Goal: Task Accomplishment & Management: Use online tool/utility

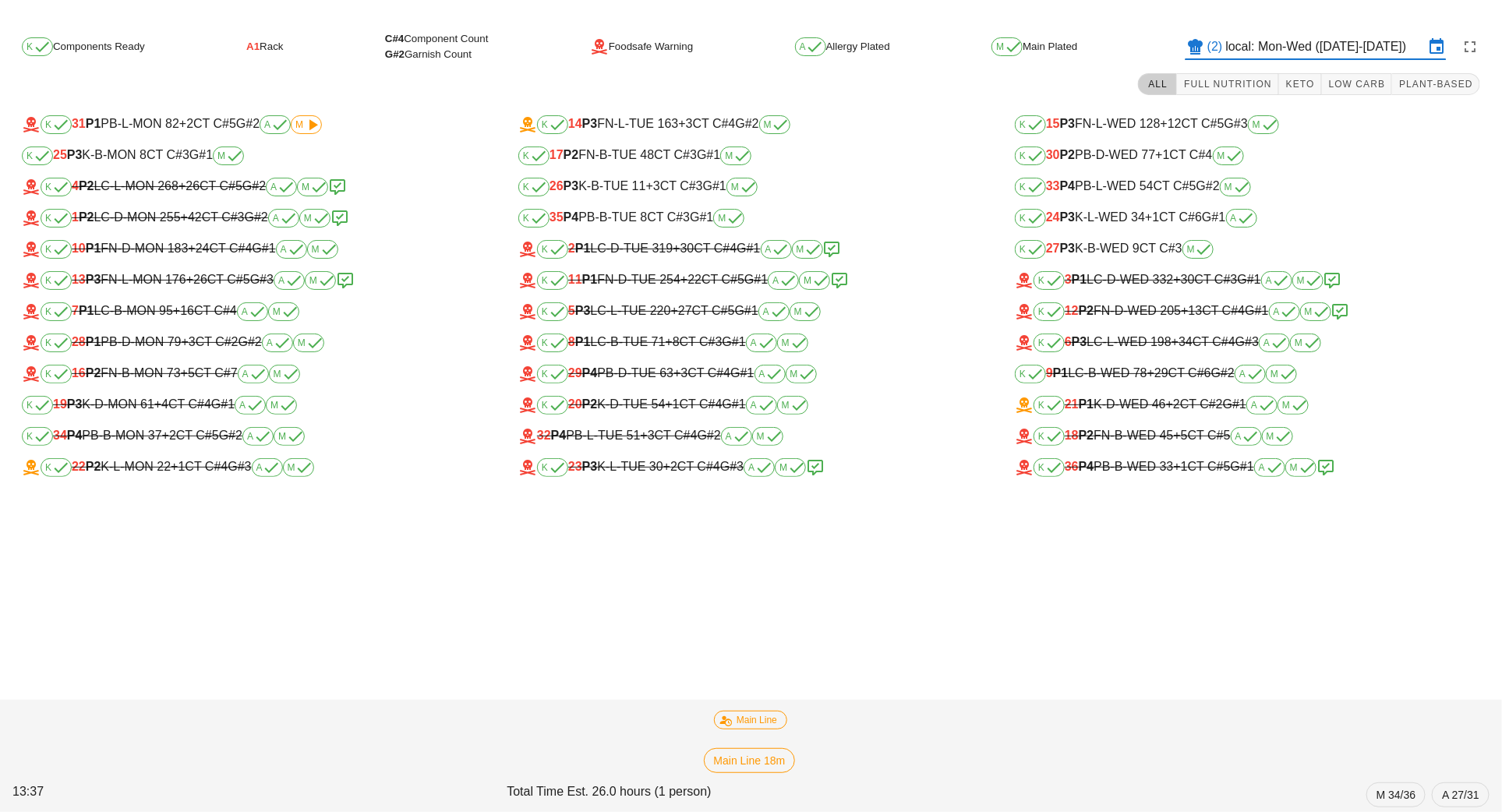
click at [1275, 46] on input "local: Mon-Wed ([DATE]-[DATE])" at bounding box center [1324, 46] width 198 height 25
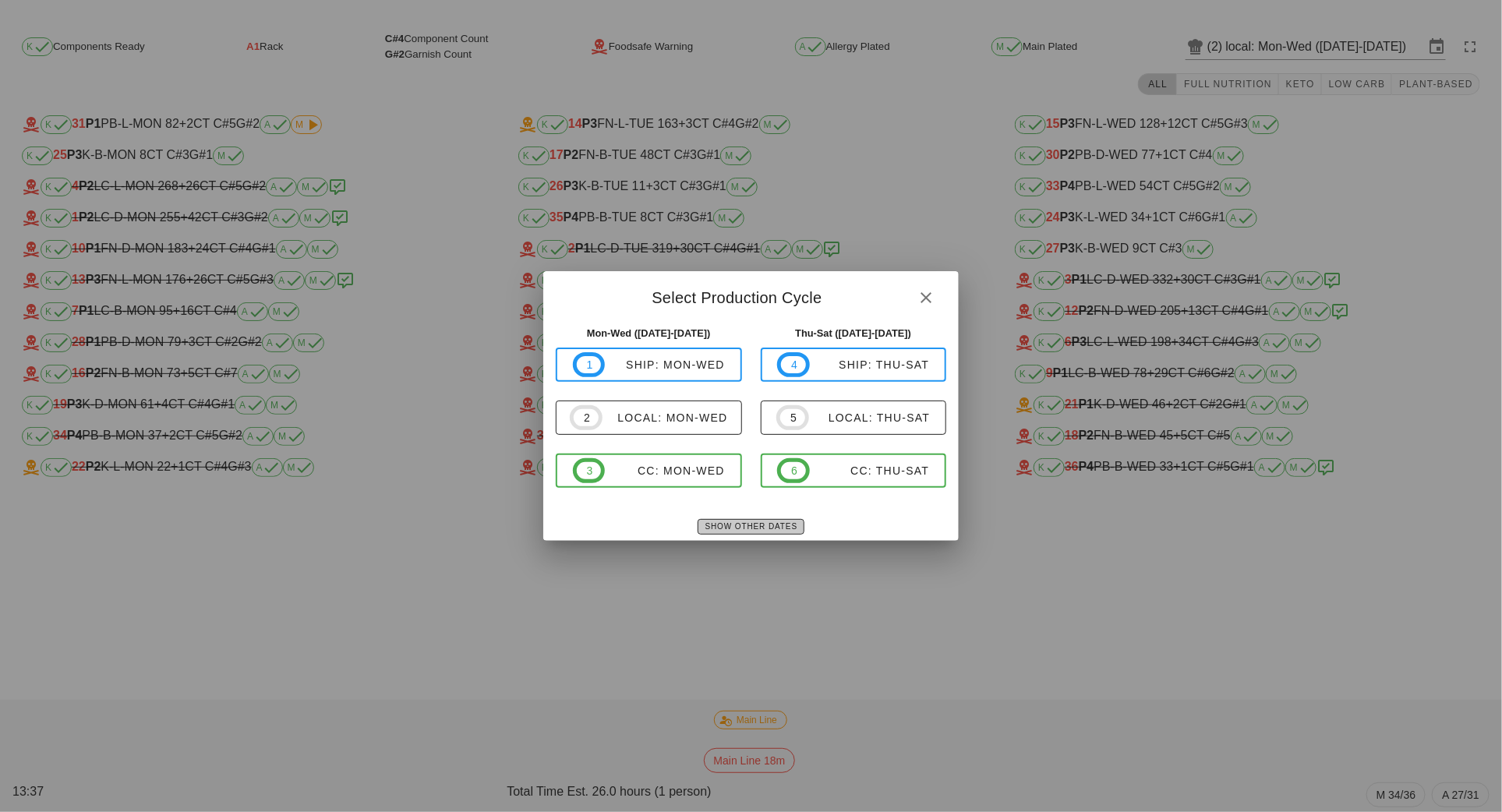
click at [790, 522] on span "Show Other Dates" at bounding box center [751, 526] width 93 height 9
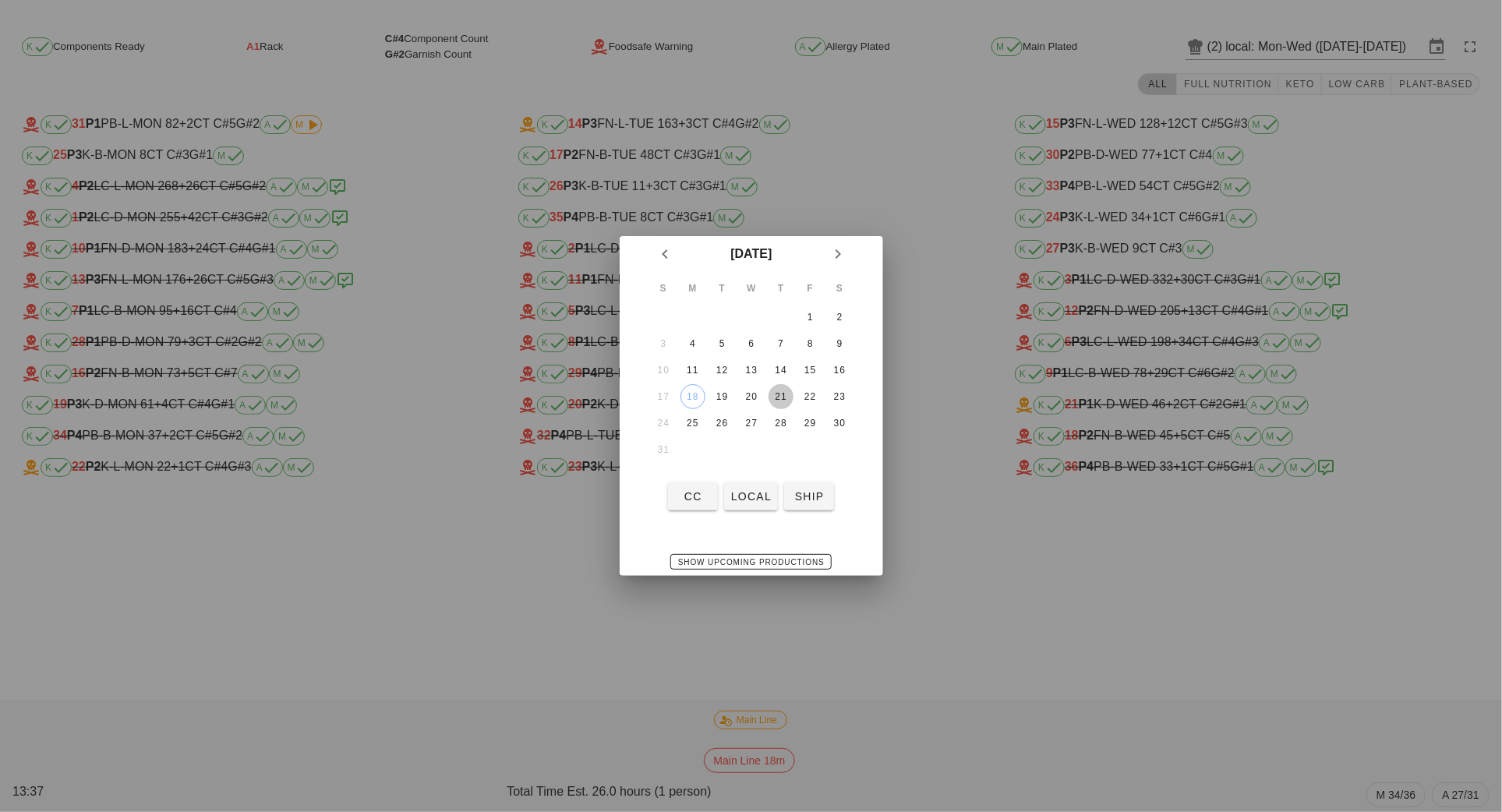
click at [782, 391] on div "21" at bounding box center [780, 396] width 25 height 11
click at [748, 502] on span "local" at bounding box center [750, 496] width 42 height 13
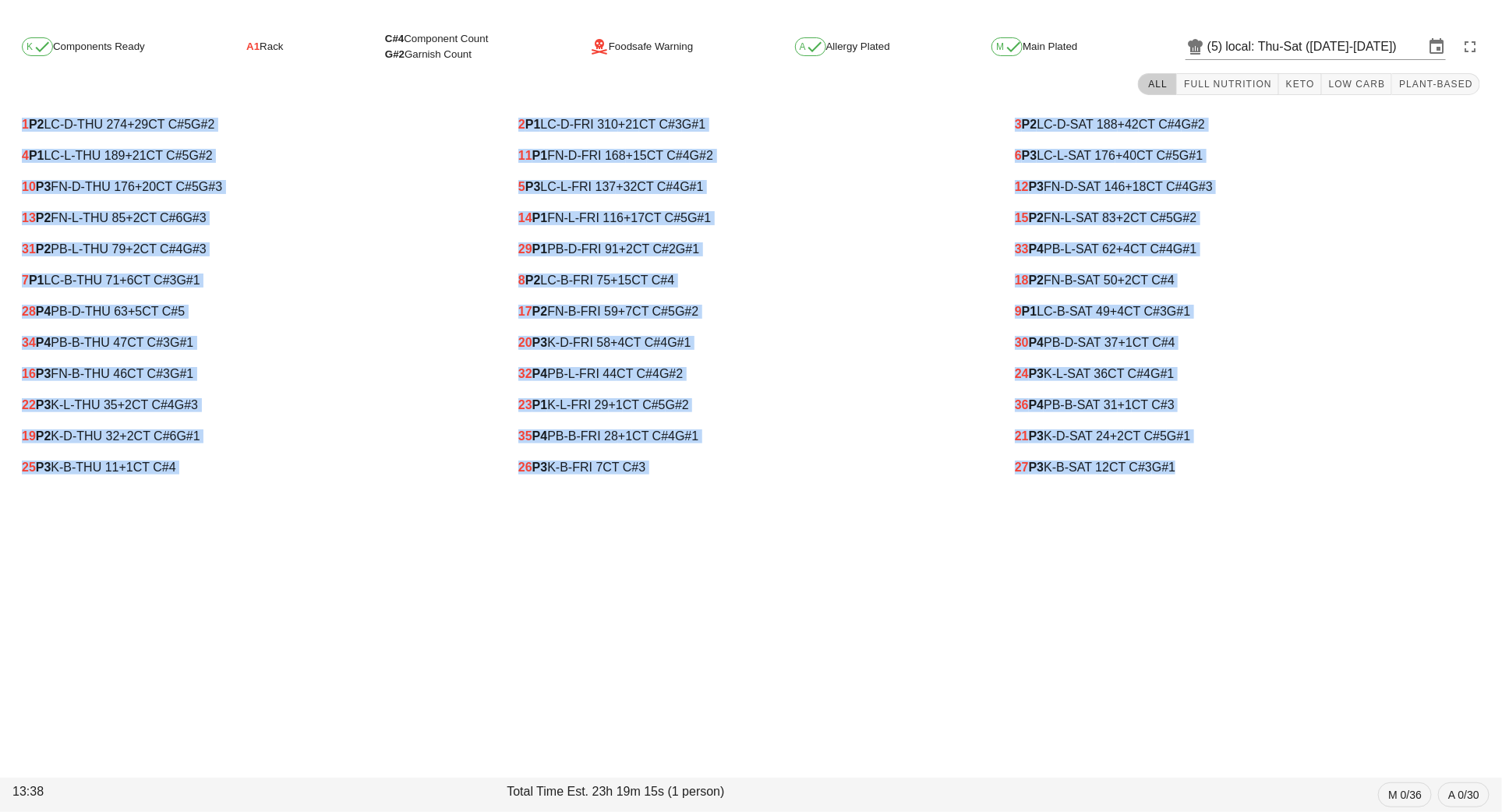
drag, startPoint x: 8, startPoint y: 122, endPoint x: 1251, endPoint y: 472, distance: 1291.3
click at [1251, 472] on div "1 P2 LC-D-THU 274 +29 CT C#5 G#2 4 P1 LC-L-THU 189 +21 CT C#5 G#2 10 P3 FN-D-TH…" at bounding box center [750, 296] width 1489 height 393
copy div "1 P2 LC-D-THU 274 +29 CT C#5 G#2 4 P1 LC-L-THU 189 +21 CT C#5 G#2 10 P3 FN-D-TH…"
click at [1294, 46] on input "local: Thu-Sat ([DATE]-[DATE])" at bounding box center [1324, 46] width 198 height 25
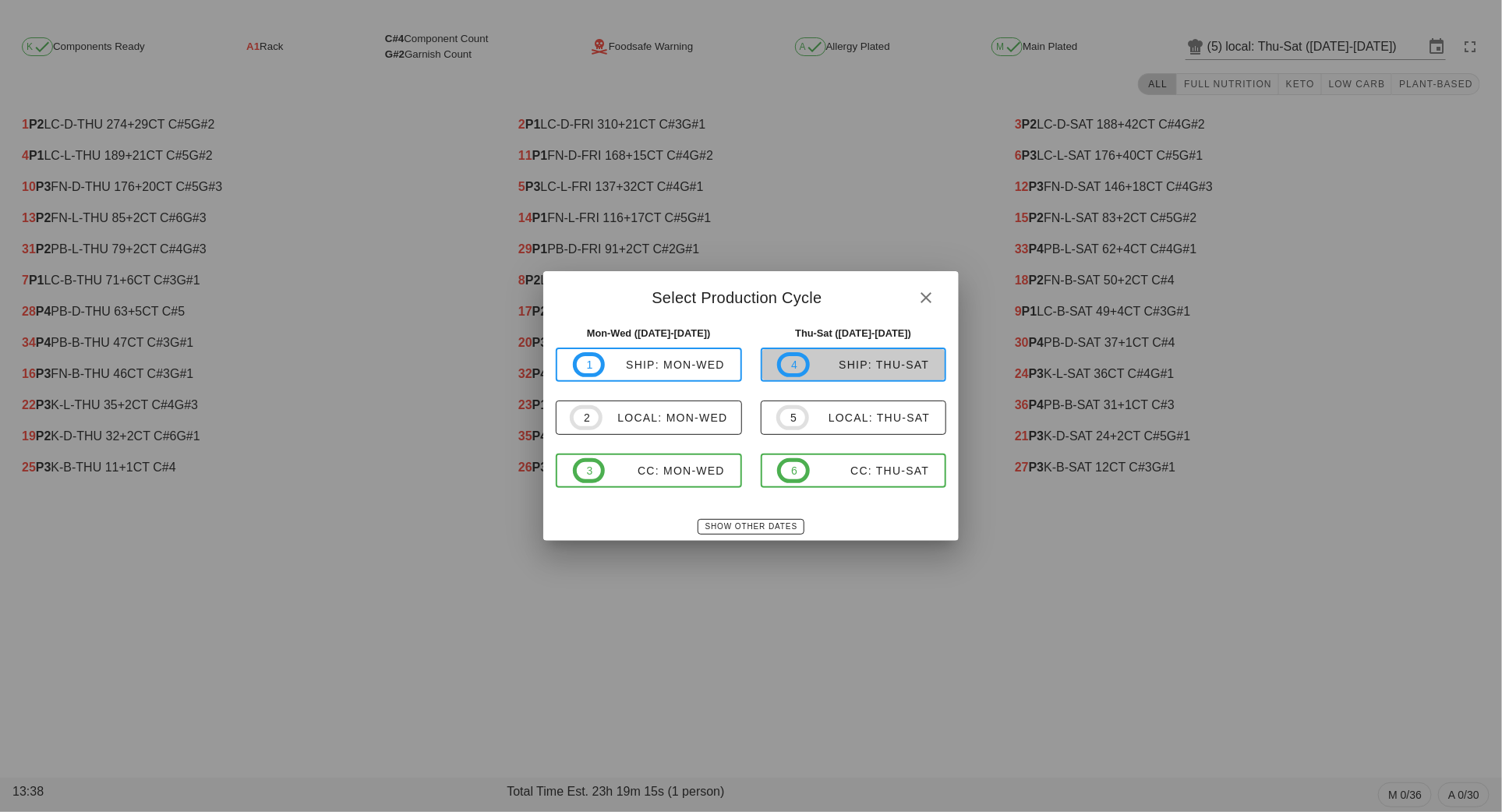
click at [903, 358] on div "ship: Thu-Sat" at bounding box center [870, 364] width 120 height 13
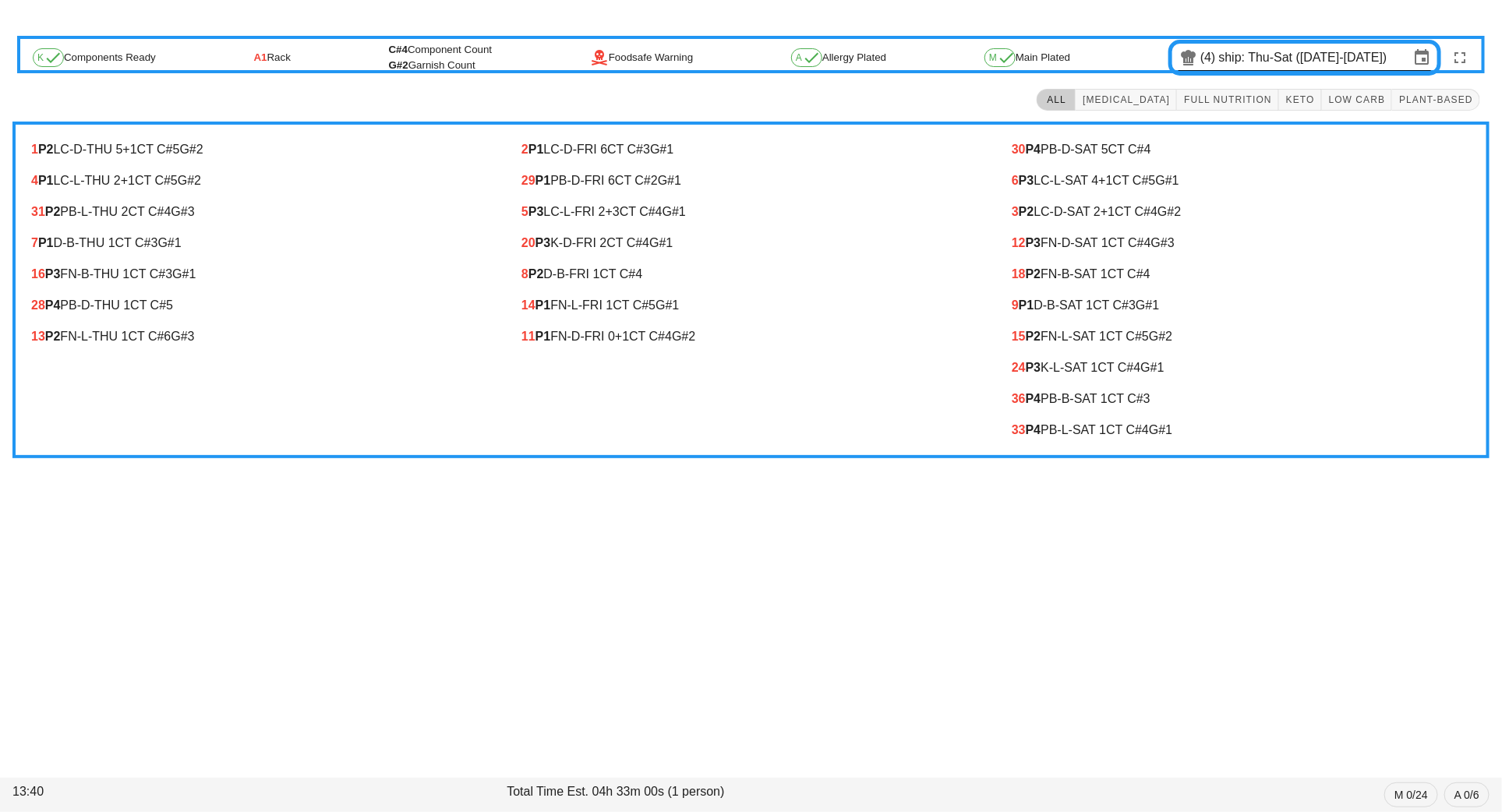
click at [1262, 60] on input "ship: Thu-Sat ([DATE]-[DATE])" at bounding box center [1313, 58] width 190 height 25
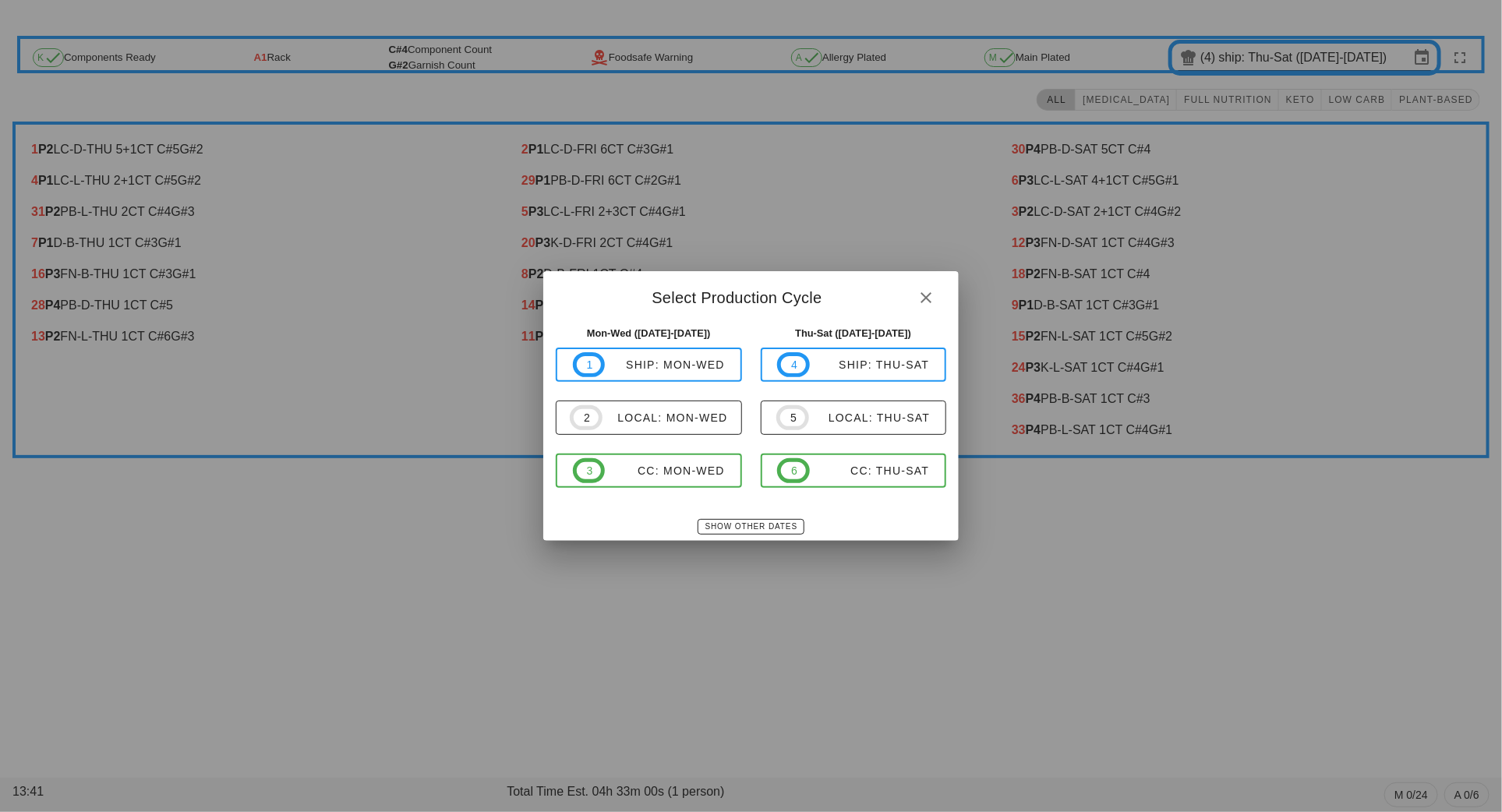
click at [325, 399] on div at bounding box center [751, 406] width 1502 height 812
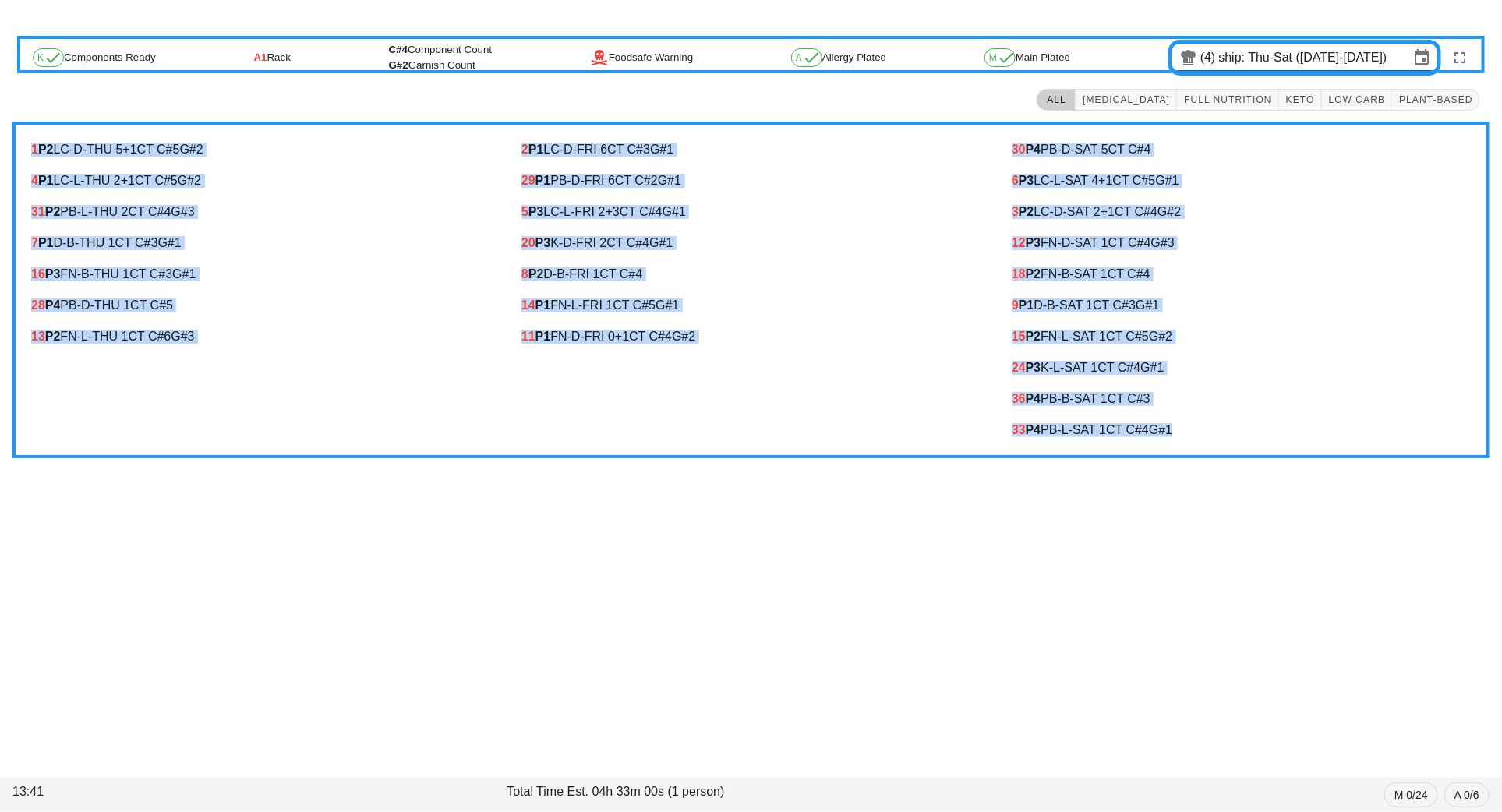
drag, startPoint x: 19, startPoint y: 133, endPoint x: 1156, endPoint y: 441, distance: 1178.0
click at [1156, 441] on div "1 P2 LC-D-THU 5 +1 CT C#5 G#2 4 P1 LC-L-THU 2 +1 CT C#5 G#2 31 P2 PB-L-THU 2 CT…" at bounding box center [751, 290] width 1477 height 337
copy div "1 P2 LC-D-THU 5 +1 CT C#5 G#2 4 P1 LC-L-THU 2 +1 CT C#5 G#2 31 P2 PB-L-THU 2 CT…"
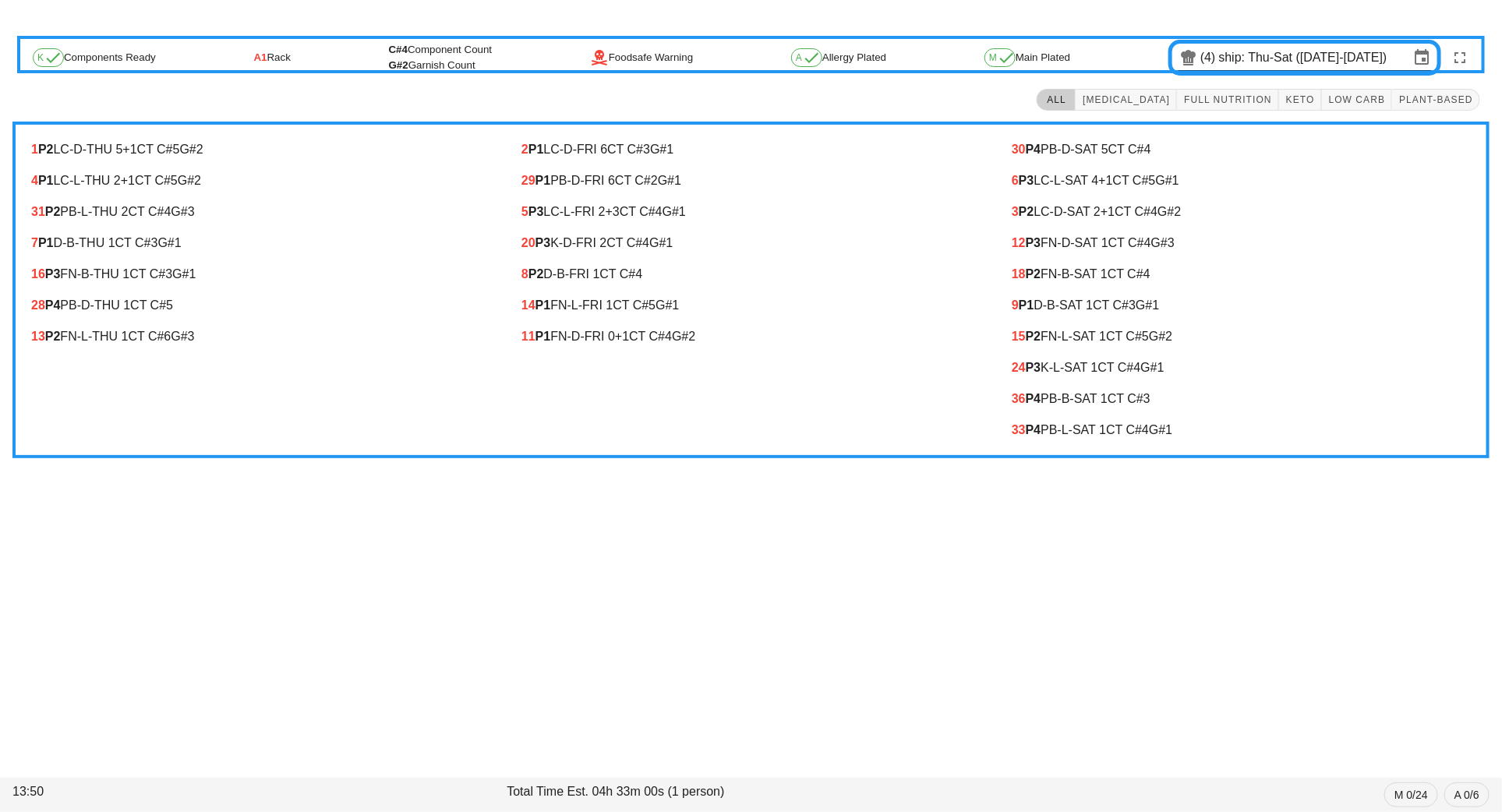
click at [366, 220] on div "31 P2 PB-L-THU 2 CT C#4 G#3" at bounding box center [260, 212] width 484 height 31
click at [1461, 46] on button "button" at bounding box center [1459, 57] width 38 height 38
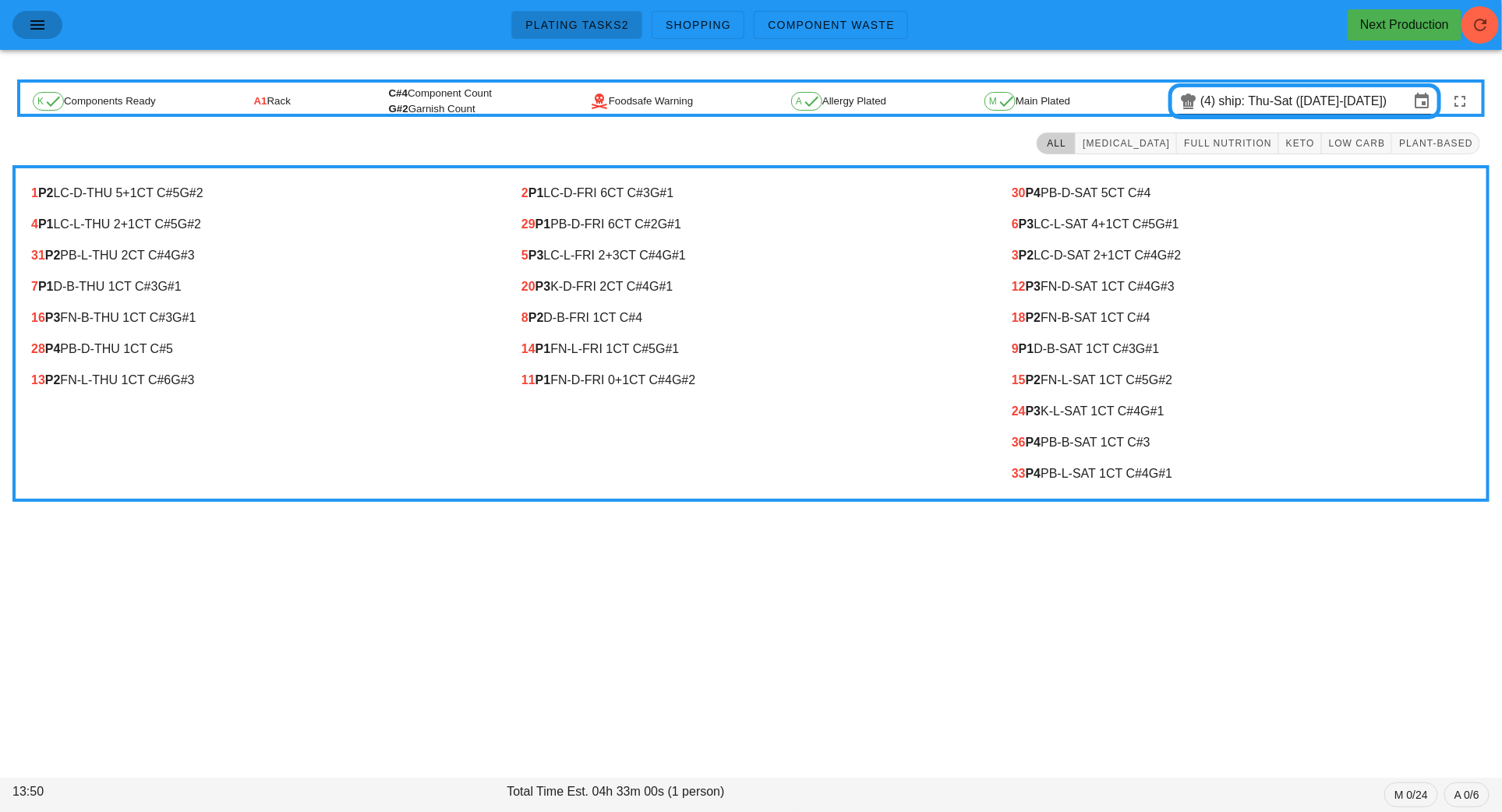
click at [45, 34] on icon "button" at bounding box center [37, 24] width 18 height 18
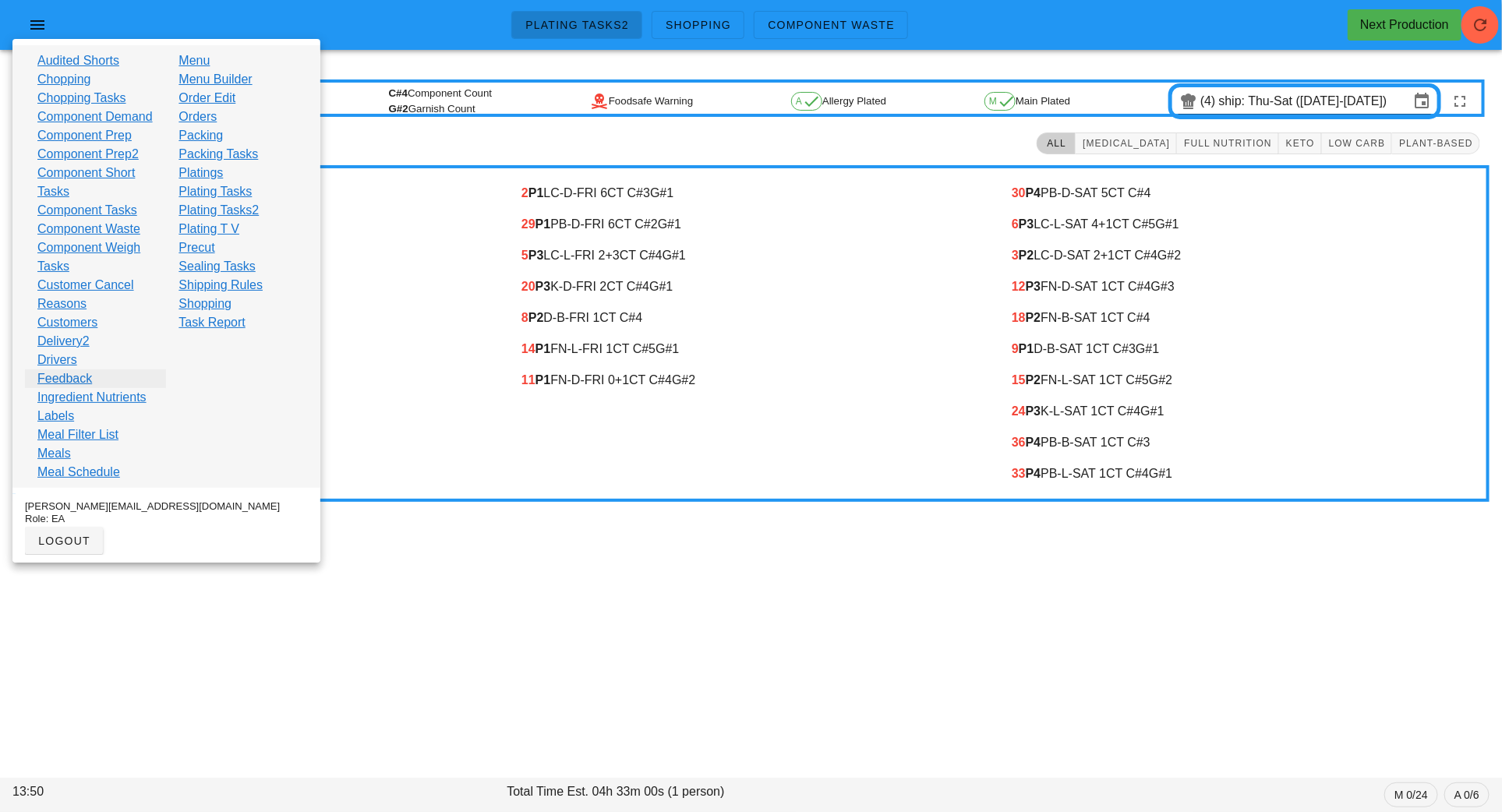
click at [78, 388] on link "Feedback" at bounding box center [65, 378] width 54 height 18
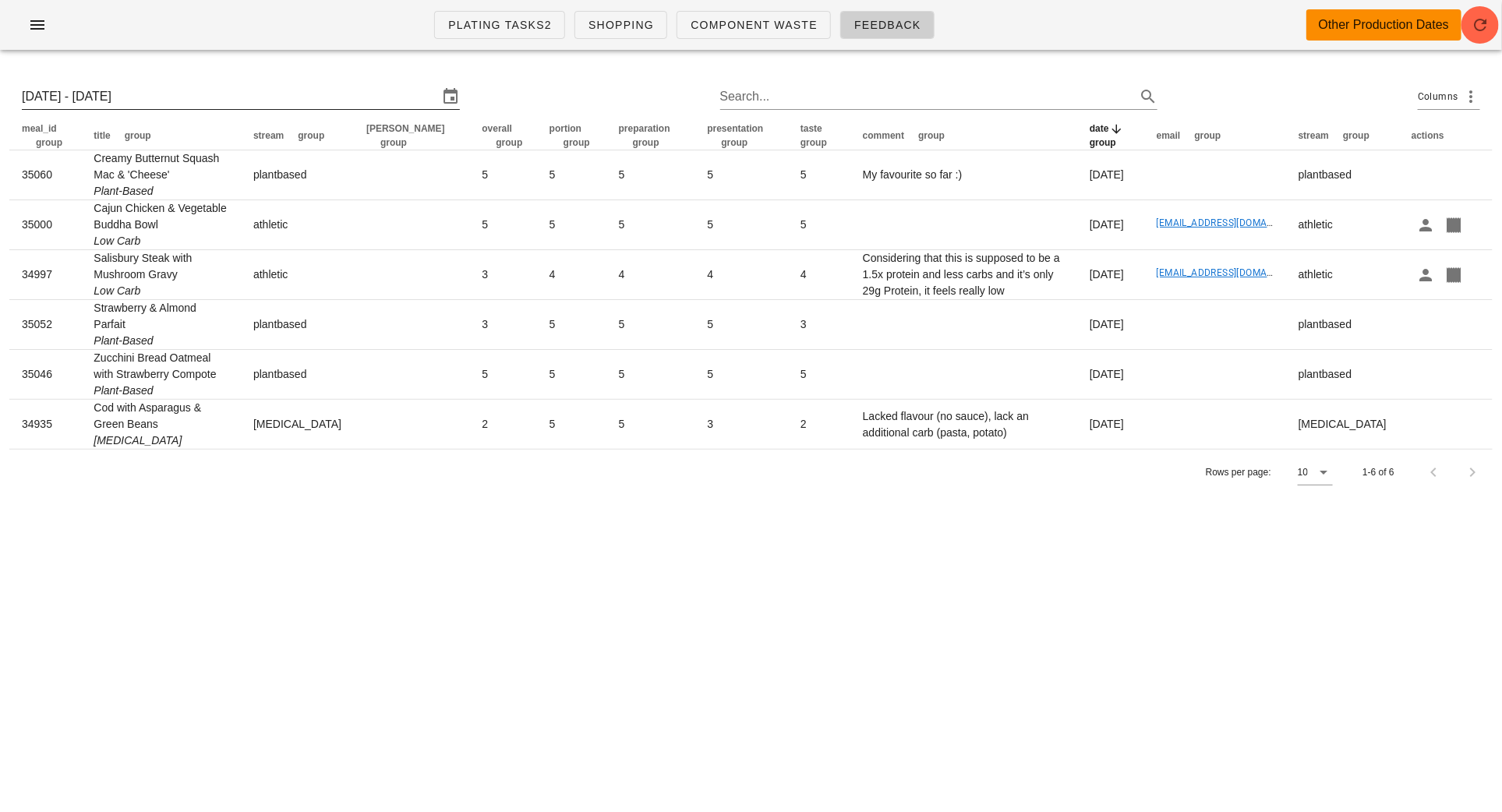
click at [174, 95] on input "[DATE] - [DATE]" at bounding box center [230, 97] width 416 height 25
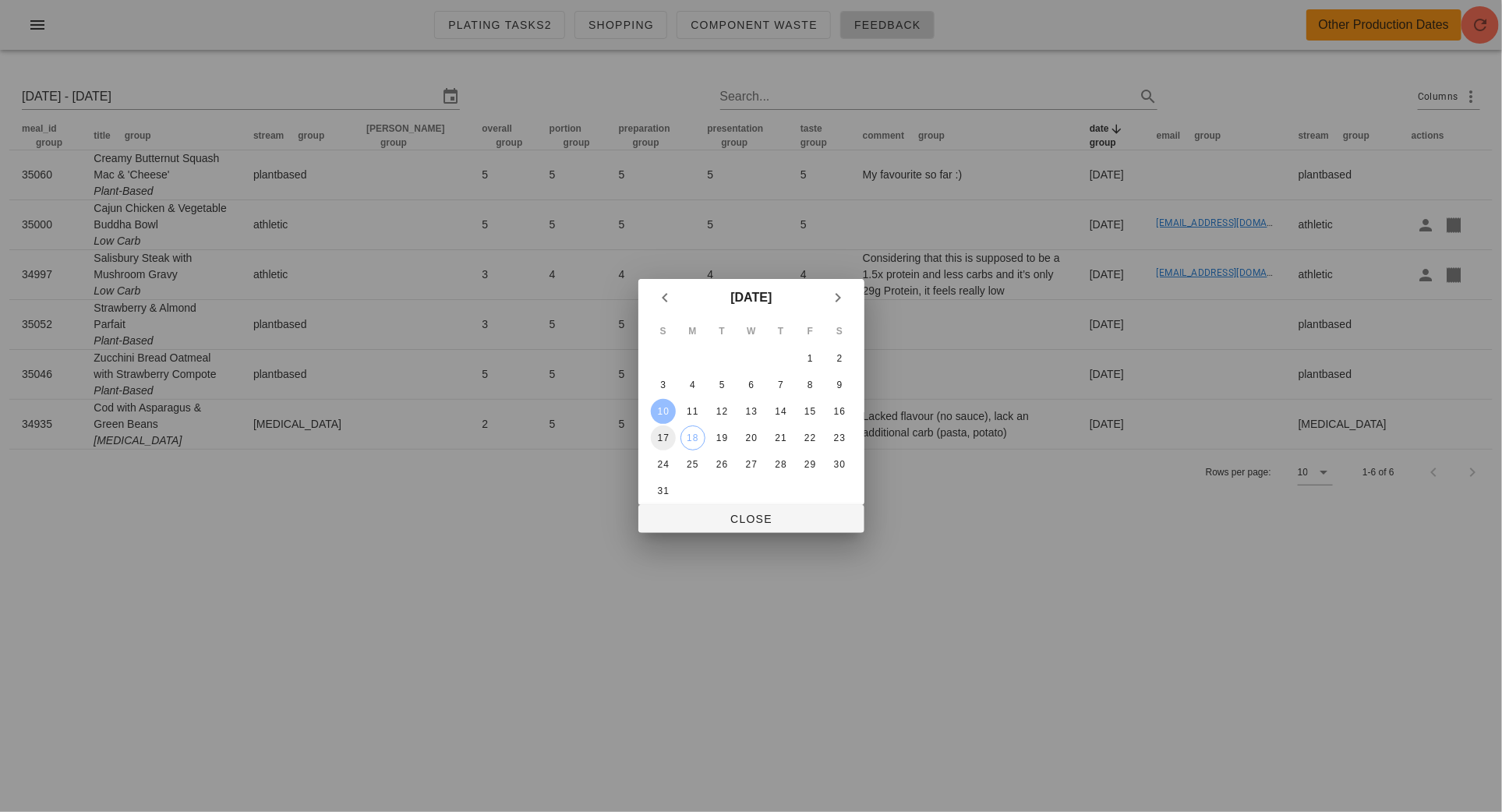
drag, startPoint x: 660, startPoint y: 408, endPoint x: 663, endPoint y: 443, distance: 35.1
click at [660, 408] on div "10" at bounding box center [662, 410] width 25 height 11
click at [663, 442] on button "17" at bounding box center [662, 438] width 25 height 25
click at [666, 410] on div "10" at bounding box center [662, 410] width 25 height 11
type input "[DATE] - [DATE]"
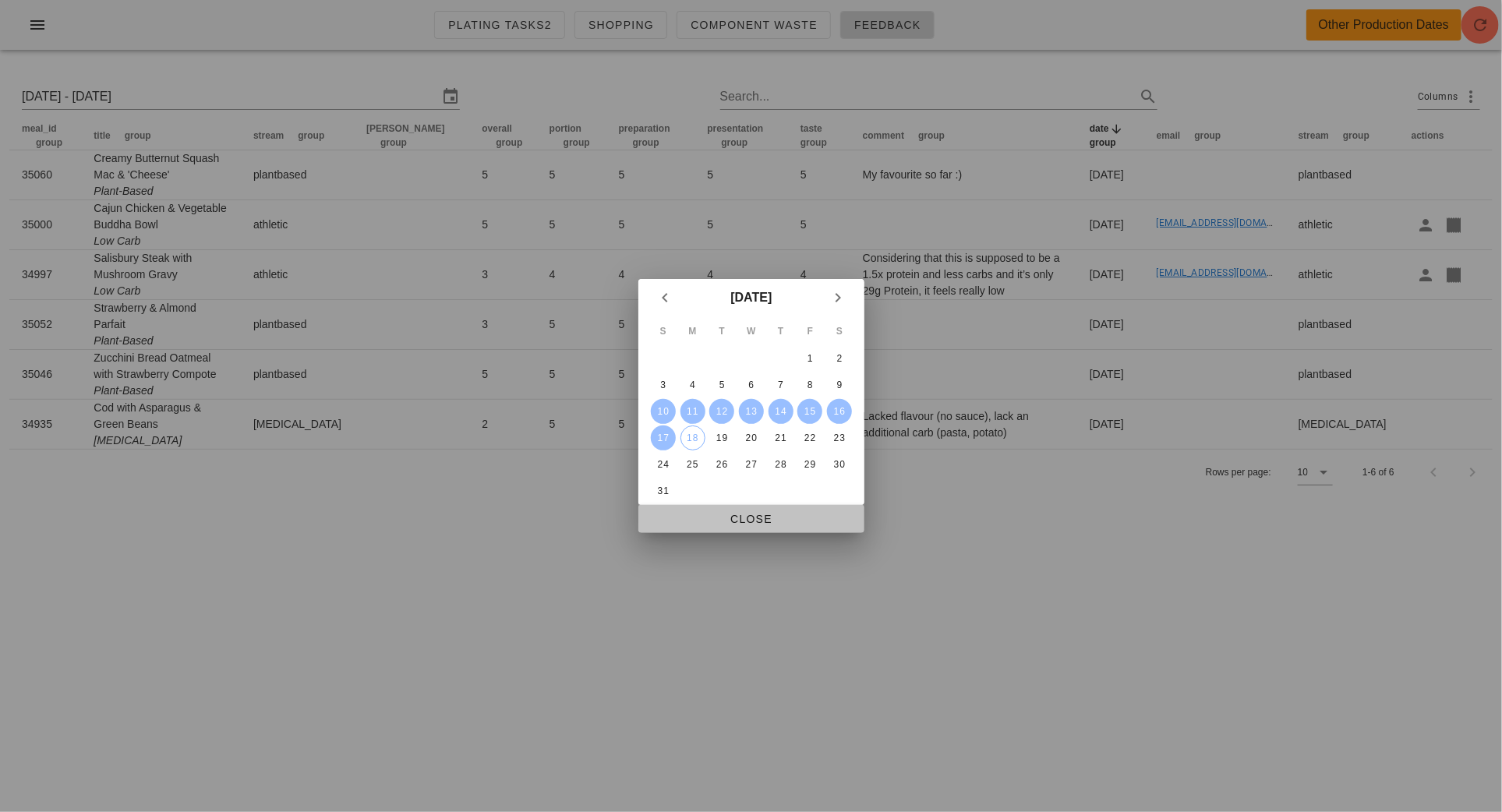
click at [730, 518] on span "Close" at bounding box center [751, 519] width 201 height 13
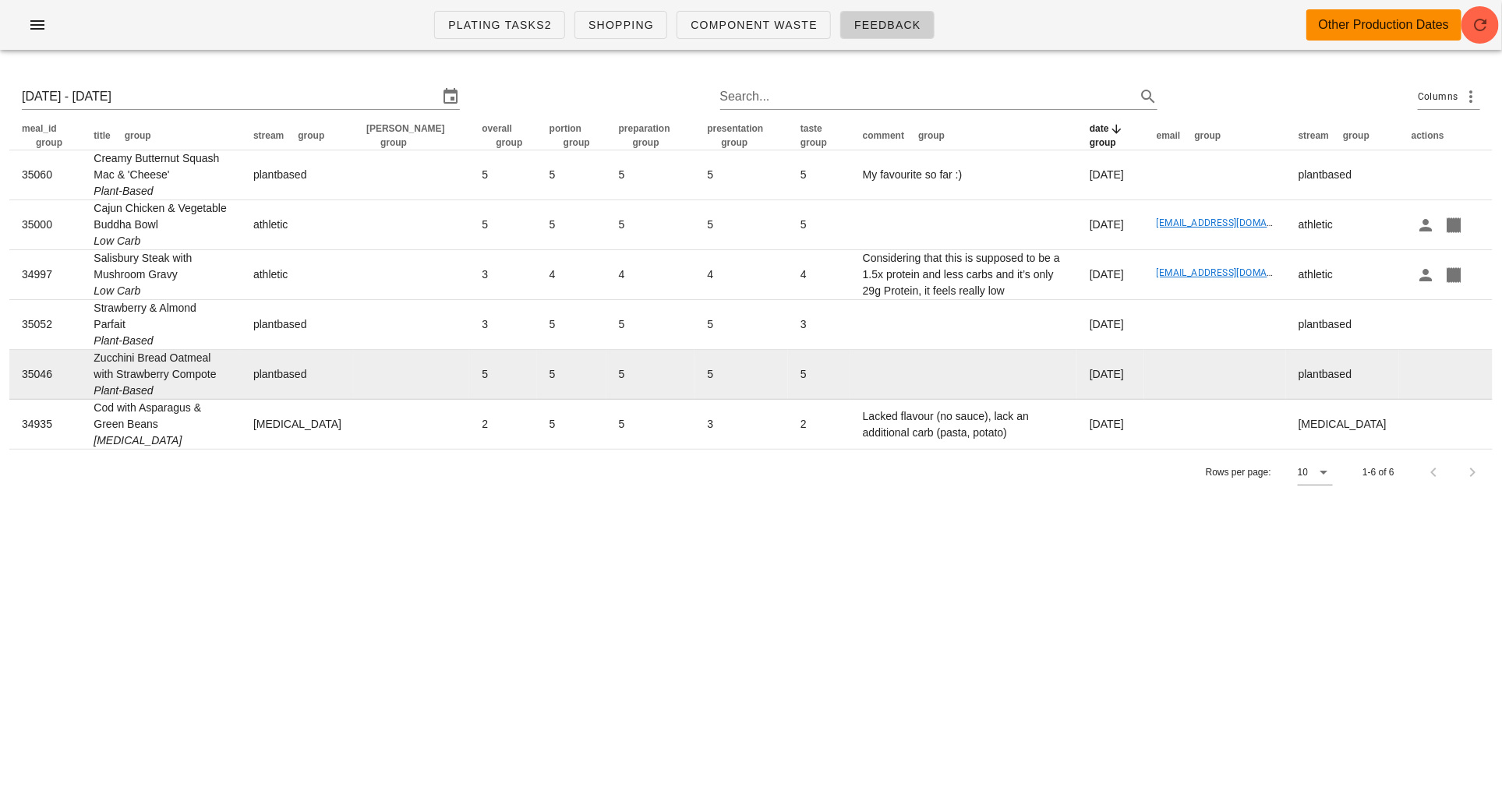
drag, startPoint x: 10, startPoint y: 130, endPoint x: 1398, endPoint y: 362, distance: 1407.3
click at [1398, 362] on table "meal_id group title group stream group [PERSON_NAME] group overall group portio…" at bounding box center [751, 286] width 1483 height 327
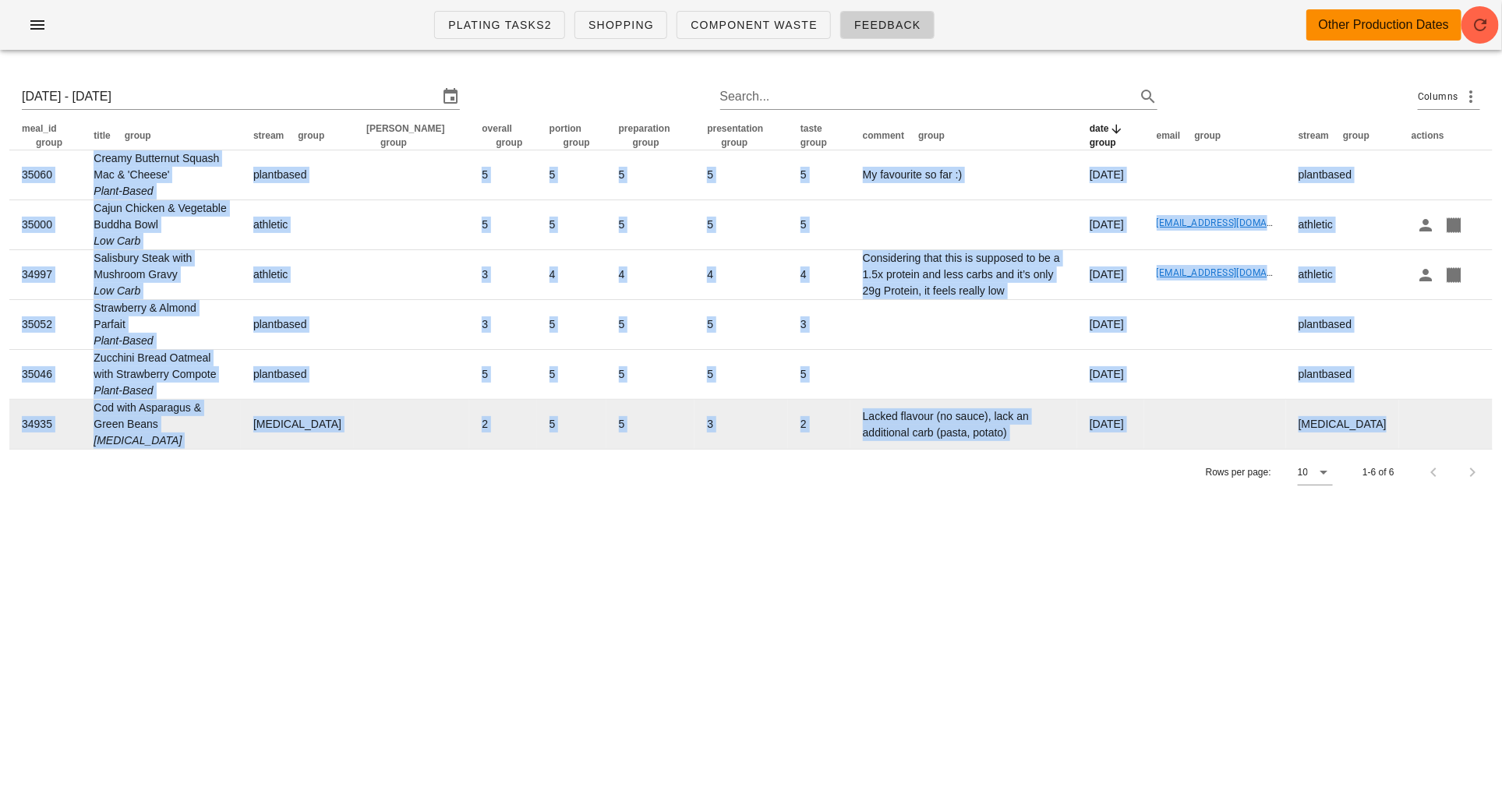
drag, startPoint x: 6, startPoint y: 136, endPoint x: 1418, endPoint y: 424, distance: 1441.1
click at [1418, 424] on div "[DATE] - [DATE] Search... Columns meal_id group title group stream group [PERSO…" at bounding box center [751, 283] width 1502 height 442
copy table "lore_ip dolor sitam conse adipis elits doe tempo incidid utlab etdolor magna al…"
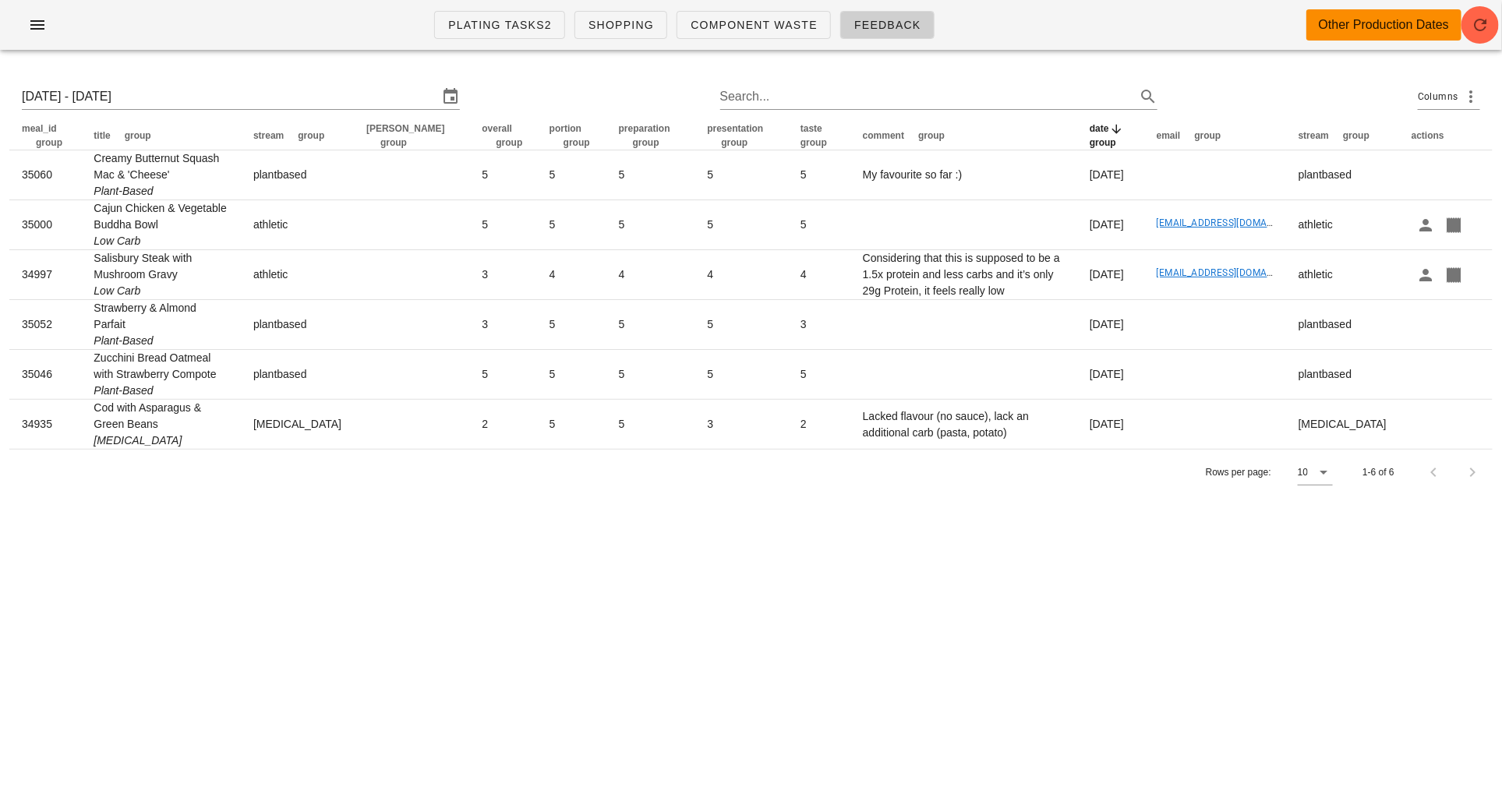
click at [435, 678] on div "Plating Tasks2 Shopping Component Waste Feedback Other Production Dates [DATE] …" at bounding box center [751, 406] width 1502 height 812
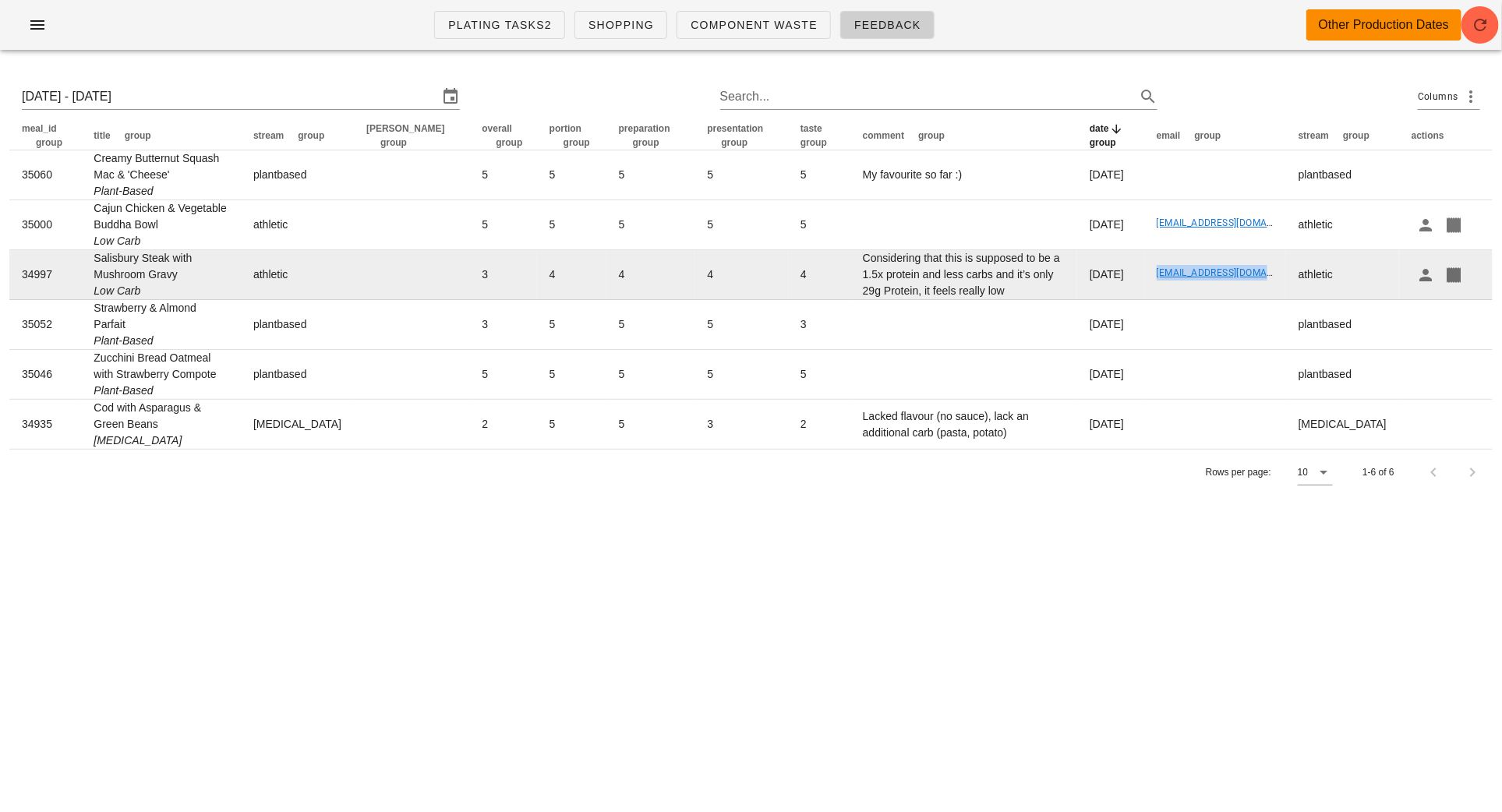
drag, startPoint x: 1310, startPoint y: 274, endPoint x: 1181, endPoint y: 273, distance: 129.0
click at [1181, 273] on td "[EMAIL_ADDRESS][DOMAIN_NAME]" at bounding box center [1215, 275] width 142 height 50
copy link "[EMAIL_ADDRESS][DOMAIN_NAME]"
